Goal: Information Seeking & Learning: Learn about a topic

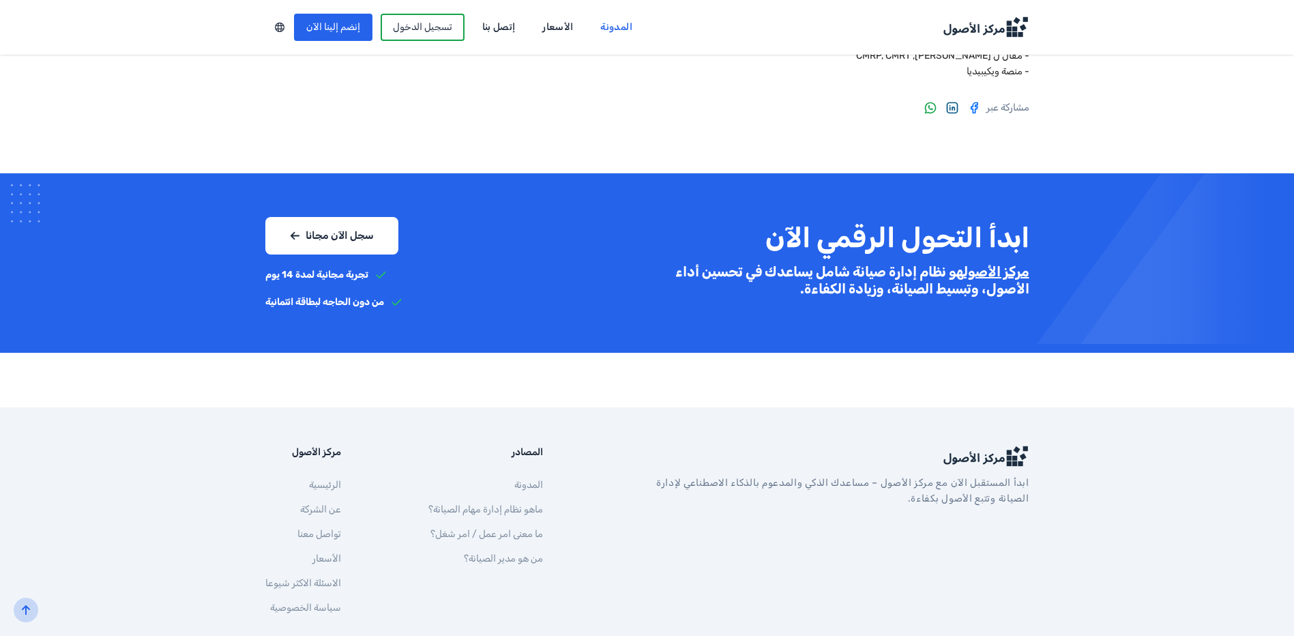
scroll to position [2661, 0]
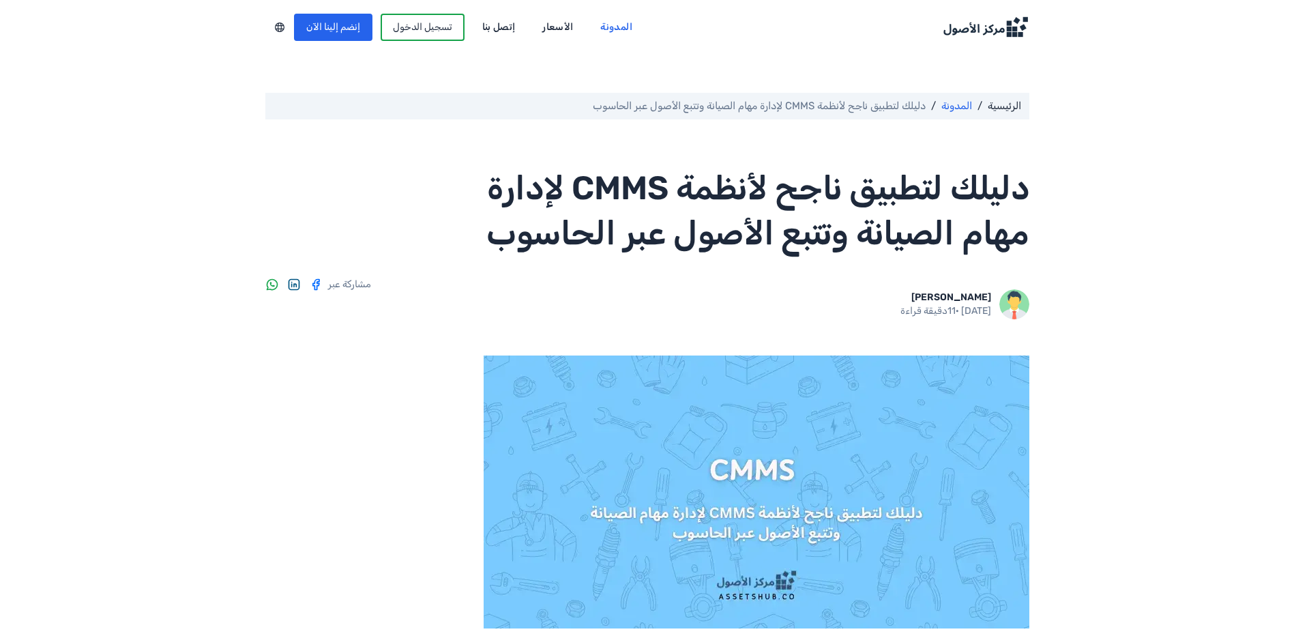
click at [952, 108] on link "المدونة" at bounding box center [957, 106] width 31 height 16
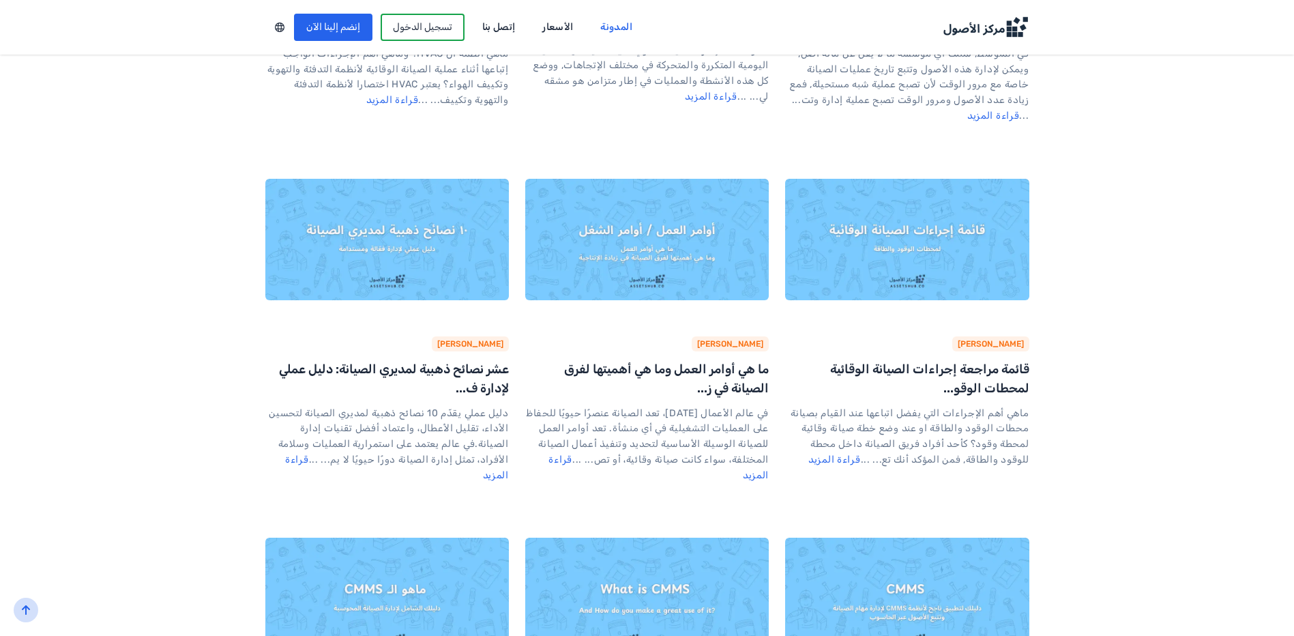
scroll to position [2252, 0]
